Goal: Transaction & Acquisition: Obtain resource

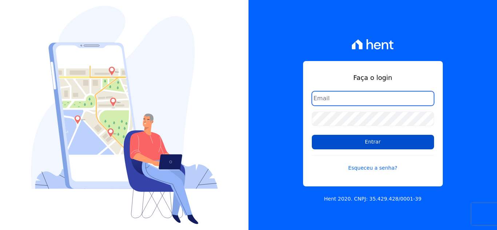
type input "[EMAIL_ADDRESS][DOMAIN_NAME]"
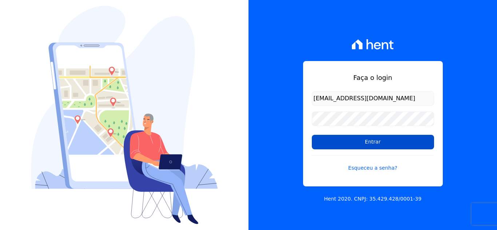
click at [346, 142] on input "Entrar" at bounding box center [373, 142] width 122 height 15
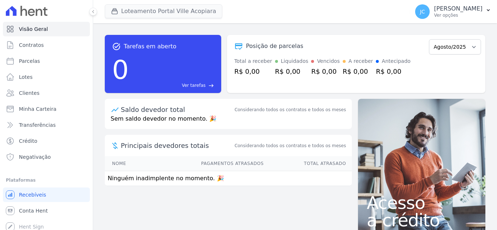
drag, startPoint x: 189, startPoint y: 2, endPoint x: 185, endPoint y: 12, distance: 10.1
click at [189, 2] on div "Loteamento Portal Ville Acopiara Cabral Empreendimentos Loteamento Portal Ville…" at bounding box center [256, 12] width 302 height 24
click at [184, 13] on button "Loteamento Portal Ville Acopiara" at bounding box center [164, 11] width 118 height 14
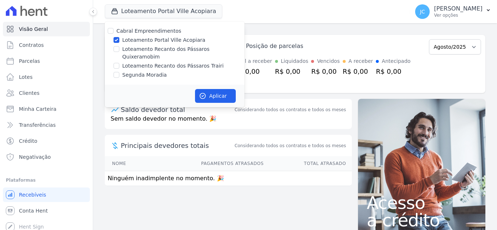
click at [136, 37] on label "Loteamento Portal Ville Acopiara" at bounding box center [163, 40] width 83 height 8
click at [119, 37] on input "Loteamento Portal Ville Acopiara" at bounding box center [117, 40] width 6 height 6
checkbox input "false"
click at [125, 54] on div "[PERSON_NAME] Empreendimentos Loteamento Portal Ville Acopiara Loteamento Recan…" at bounding box center [175, 52] width 140 height 63
click at [134, 52] on label "Loteamento Recanto dos Pássaros Quixeramobim" at bounding box center [183, 52] width 122 height 15
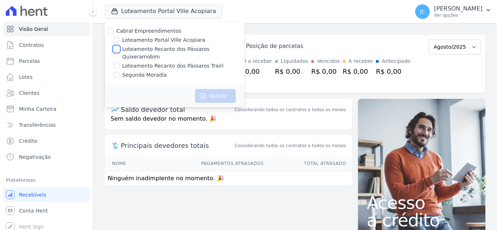
click at [119, 52] on input "Loteamento Recanto dos Pássaros Quixeramobim" at bounding box center [117, 49] width 6 height 6
checkbox input "true"
click at [219, 90] on button "Aplicar" at bounding box center [215, 96] width 41 height 14
click at [469, 10] on p "[PERSON_NAME]" at bounding box center [458, 8] width 48 height 7
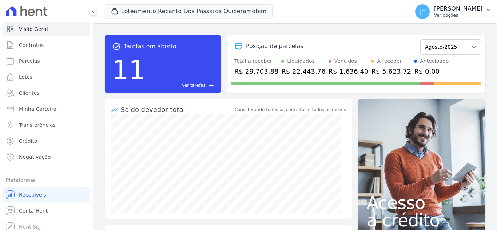
click at [436, 20] on button "JC [PERSON_NAME] Ver opções" at bounding box center [453, 11] width 88 height 20
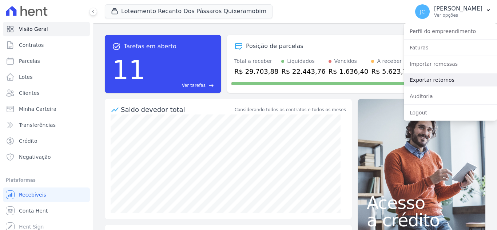
click at [428, 82] on link "Exportar retornos" at bounding box center [450, 80] width 93 height 13
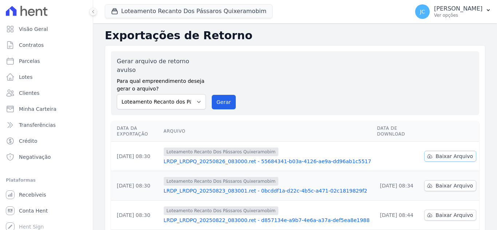
click at [460, 153] on span "Baixar Arquivo" at bounding box center [454, 156] width 37 height 7
drag, startPoint x: 167, startPoint y: 10, endPoint x: 166, endPoint y: 14, distance: 3.7
click at [167, 10] on button "Loteamento Recanto Dos Pássaros Quixeramobim" at bounding box center [189, 11] width 168 height 14
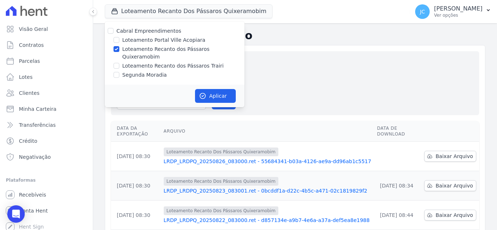
click at [145, 52] on label "Loteamento Recanto dos Pássaros Quixeramobim" at bounding box center [183, 52] width 122 height 15
click at [119, 52] on input "Loteamento Recanto dos Pássaros Quixeramobim" at bounding box center [117, 49] width 6 height 6
checkbox input "false"
drag, startPoint x: 142, startPoint y: 56, endPoint x: 210, endPoint y: 76, distance: 71.6
click at [141, 62] on label "Loteamento Recanto dos Pássaros Trairi" at bounding box center [173, 66] width 102 height 8
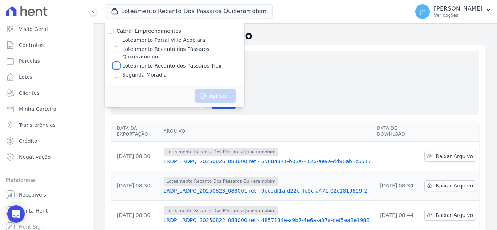
click at [119, 63] on input "Loteamento Recanto dos Pássaros Trairi" at bounding box center [117, 66] width 6 height 6
checkbox input "true"
click at [220, 89] on button "Aplicar" at bounding box center [215, 96] width 41 height 14
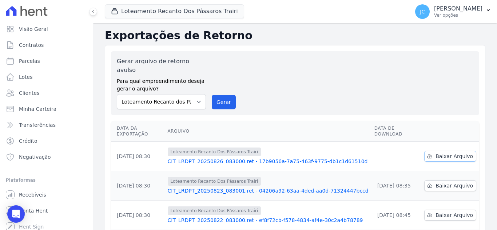
click at [449, 153] on span "Baixar Arquivo" at bounding box center [454, 156] width 37 height 7
click at [183, 13] on button "Loteamento Recanto Dos Pássaros Trairi" at bounding box center [174, 11] width 139 height 14
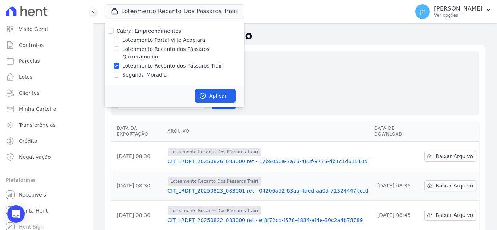
click at [150, 62] on label "Loteamento Recanto dos Pássaros Trairi" at bounding box center [173, 66] width 102 height 8
click at [119, 63] on input "Loteamento Recanto dos Pássaros Trairi" at bounding box center [117, 66] width 6 height 6
checkbox input "false"
drag, startPoint x: 150, startPoint y: 69, endPoint x: 172, endPoint y: 74, distance: 22.3
click at [150, 71] on label "Segunda Moradia" at bounding box center [144, 75] width 44 height 8
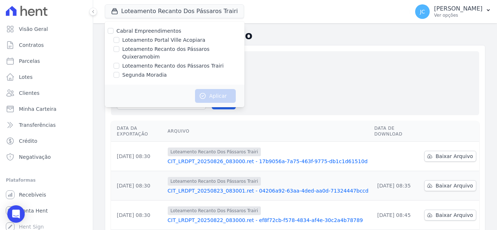
click at [119, 72] on input "Segunda Moradia" at bounding box center [117, 75] width 6 height 6
checkbox input "true"
click at [199, 89] on button "Aplicar" at bounding box center [215, 96] width 41 height 14
